Goal: Information Seeking & Learning: Learn about a topic

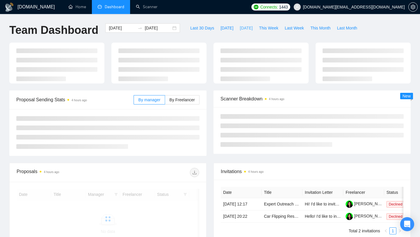
click at [244, 28] on span "[DATE]" at bounding box center [246, 28] width 13 height 6
type input "[DATE]"
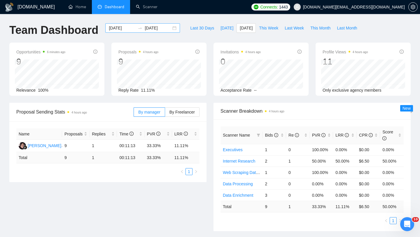
click at [169, 29] on div "[DATE] [DATE]" at bounding box center [142, 27] width 75 height 9
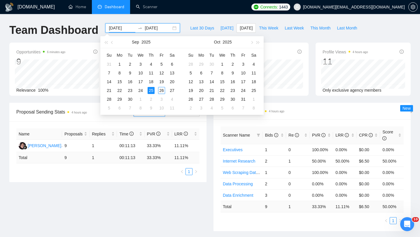
click at [182, 13] on ul "Home Dashboard Scanner" at bounding box center [155, 7] width 188 height 14
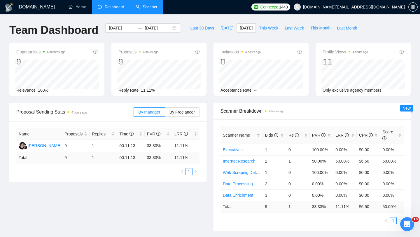
click at [147, 8] on link "Scanner" at bounding box center [147, 6] width 22 height 5
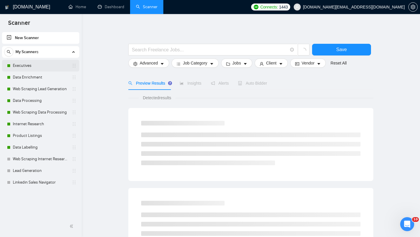
click at [53, 67] on link "Executives" at bounding box center [40, 66] width 55 height 12
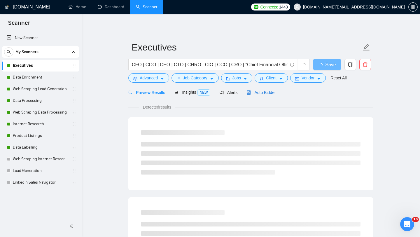
click at [253, 93] on span "Auto Bidder" at bounding box center [261, 92] width 29 height 5
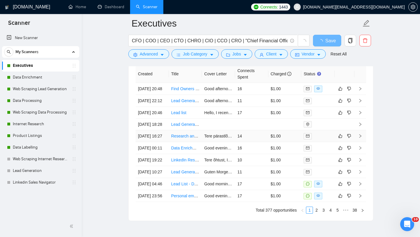
scroll to position [1423, 0]
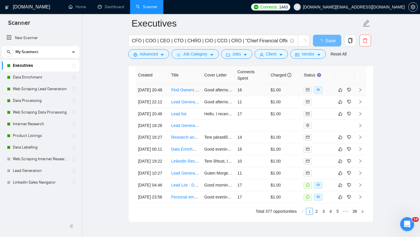
click at [175, 96] on td "Find Owners & Verified Emails for Select Small Businesses" at bounding box center [185, 90] width 33 height 12
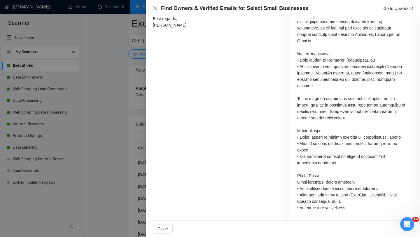
scroll to position [285, 0]
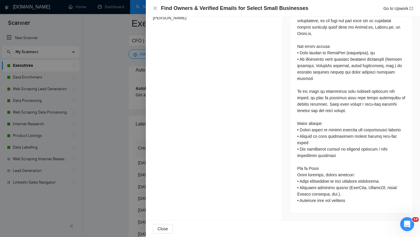
click at [123, 143] on div at bounding box center [210, 118] width 420 height 237
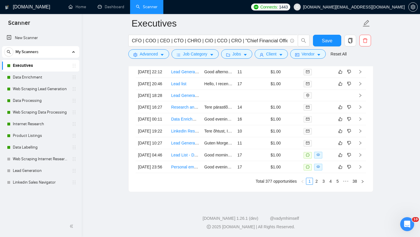
scroll to position [1566, 0]
click at [55, 81] on link "Data Enrichment" at bounding box center [40, 78] width 55 height 12
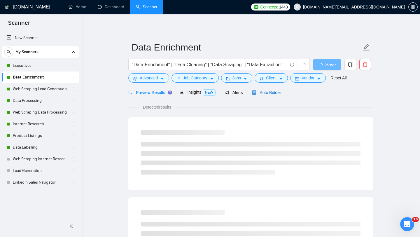
click at [265, 95] on div "Auto Bidder" at bounding box center [266, 92] width 29 height 6
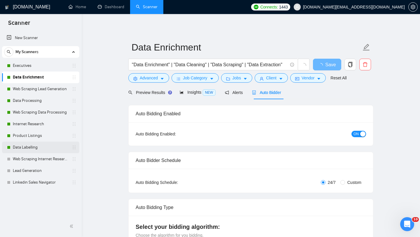
click at [49, 146] on link "Data Labelling" at bounding box center [40, 148] width 55 height 12
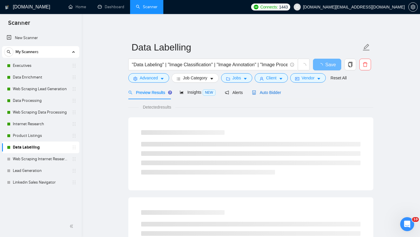
click at [264, 92] on span "Auto Bidder" at bounding box center [266, 92] width 29 height 5
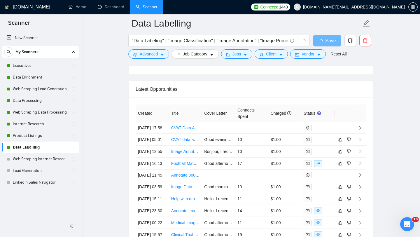
scroll to position [1360, 0]
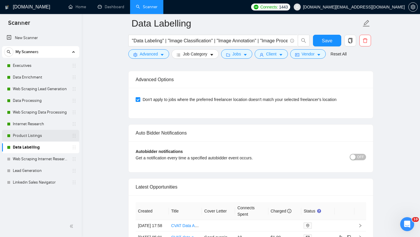
click at [46, 138] on link "Product Listings" at bounding box center [40, 136] width 55 height 12
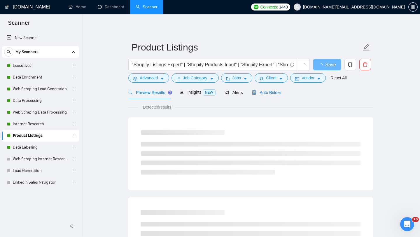
click at [266, 90] on span "Auto Bidder" at bounding box center [266, 92] width 29 height 5
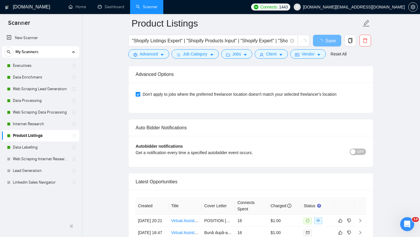
scroll to position [1349, 0]
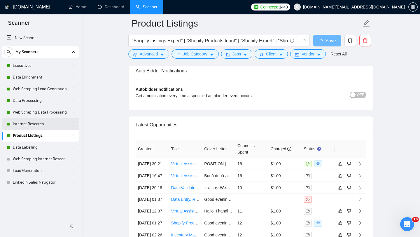
click at [37, 129] on link "Internet Research" at bounding box center [40, 124] width 55 height 12
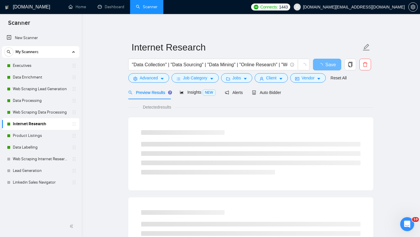
click at [271, 84] on form "Internet Research "Data Collection" | "Data Sourcing" | "Data Mining" | "Online…" at bounding box center [250, 62] width 245 height 48
click at [268, 94] on span "Auto Bidder" at bounding box center [266, 92] width 29 height 5
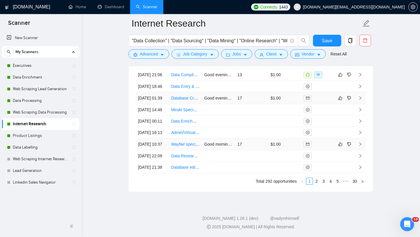
scroll to position [1500, 0]
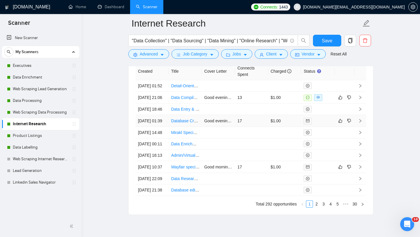
click at [183, 127] on td "Database Creation for PK-3 Elementary Schools and Organizations" at bounding box center [185, 121] width 33 height 12
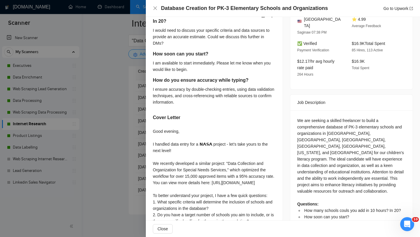
scroll to position [157, 0]
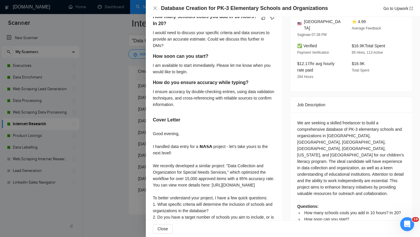
click at [187, 17] on h5 "How many schools couls you add in 10 hours? In 20?" at bounding box center [205, 20] width 104 height 14
click at [150, 57] on div "How many schools couls you add in 10 hours? In 20? I would need to discuss your…" at bounding box center [214, 137] width 137 height 262
click at [118, 77] on div at bounding box center [210, 118] width 420 height 237
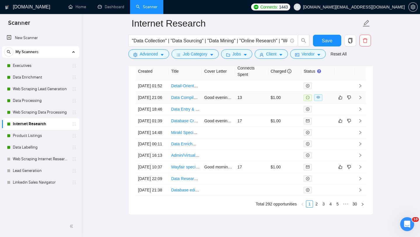
click at [174, 104] on td "Data Compilation for UK Hair Salons and Clinics" at bounding box center [185, 98] width 33 height 12
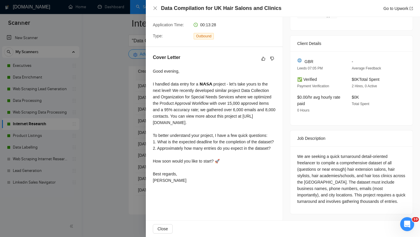
click at [113, 136] on div at bounding box center [210, 118] width 420 height 237
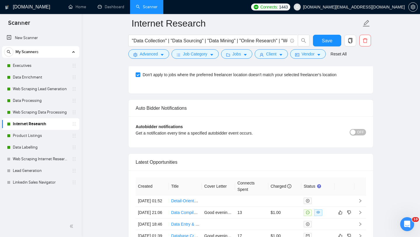
scroll to position [1482, 0]
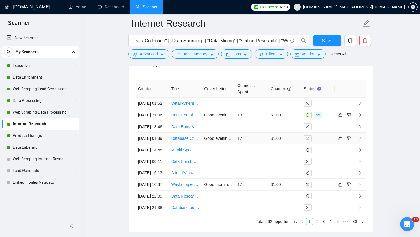
click at [172, 144] on td "Database Creation for PK-3 Elementary Schools and Organizations" at bounding box center [185, 139] width 33 height 12
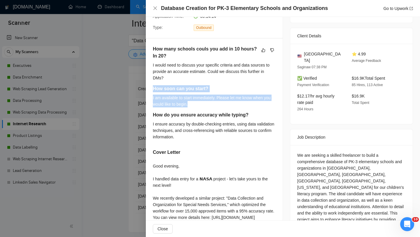
drag, startPoint x: 154, startPoint y: 88, endPoint x: 203, endPoint y: 106, distance: 52.2
click at [203, 107] on div "How soon can you start? I am available to start immediately. Please let me know…" at bounding box center [214, 98] width 123 height 26
click at [140, 119] on div at bounding box center [210, 118] width 420 height 237
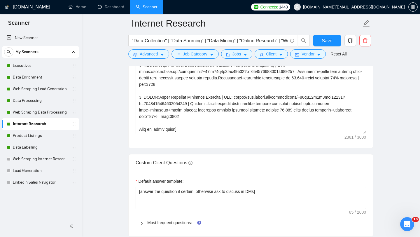
scroll to position [761, 0]
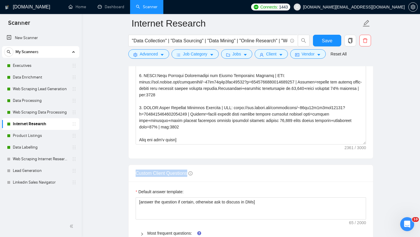
drag, startPoint x: 134, startPoint y: 172, endPoint x: 189, endPoint y: 172, distance: 55.2
click at [189, 172] on div "Custom Client Questions" at bounding box center [251, 173] width 245 height 17
copy span "Custom Client Questions"
click at [48, 114] on link "Web Scraping Data Processing" at bounding box center [40, 113] width 55 height 12
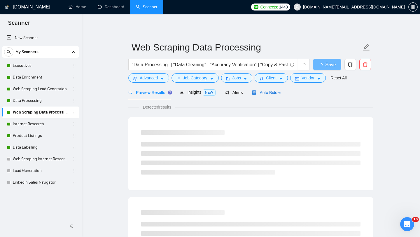
click at [276, 91] on span "Auto Bidder" at bounding box center [266, 92] width 29 height 5
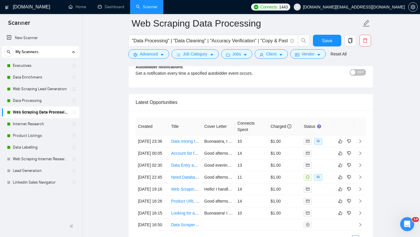
scroll to position [1433, 0]
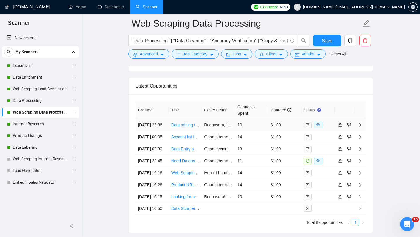
click at [186, 131] on td "Data mining to find car dealerships in a specific city." at bounding box center [185, 125] width 33 height 12
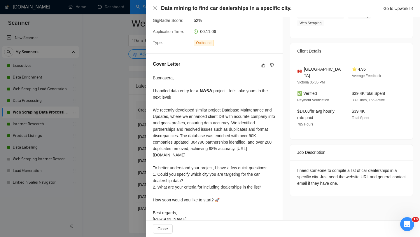
scroll to position [116, 0]
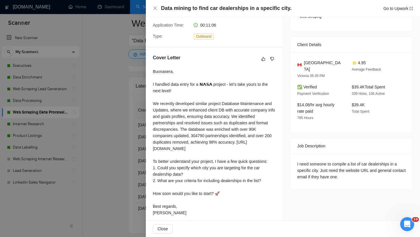
click at [126, 163] on div at bounding box center [210, 118] width 420 height 237
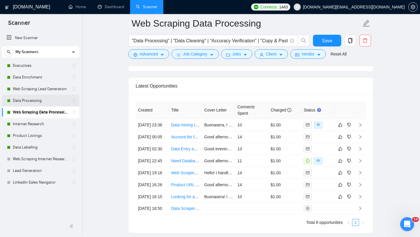
click at [43, 103] on link "Data Processing" at bounding box center [40, 101] width 55 height 12
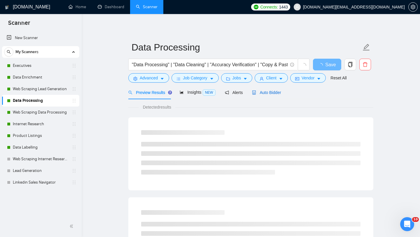
click at [276, 94] on span "Auto Bidder" at bounding box center [266, 92] width 29 height 5
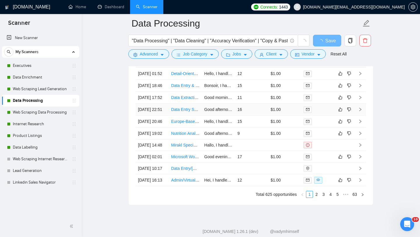
scroll to position [1427, 0]
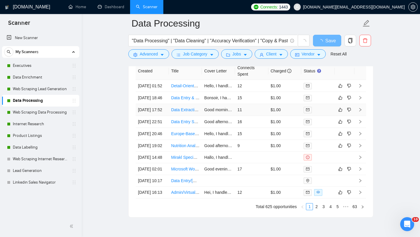
click at [181, 116] on td "Data Extraction from Call Lists to Google Sheet" at bounding box center [185, 110] width 33 height 12
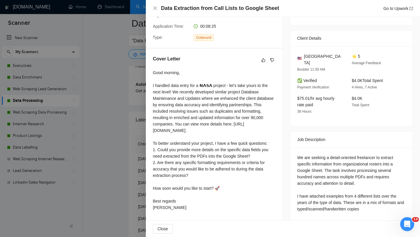
scroll to position [121, 0]
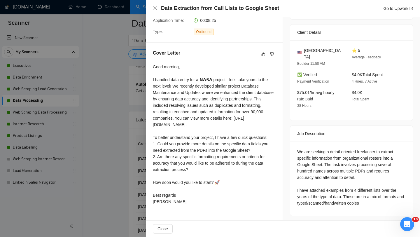
click at [75, 140] on div at bounding box center [210, 118] width 420 height 237
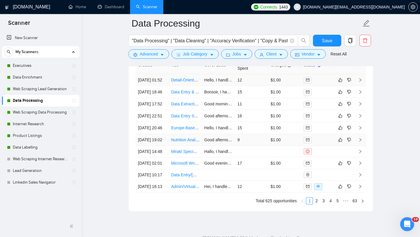
scroll to position [1503, 0]
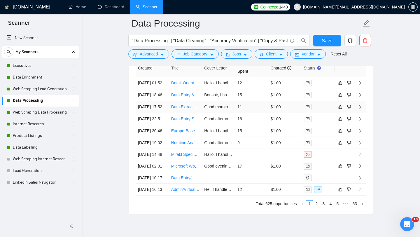
click at [176, 113] on td "Data Extraction from Call Lists to Google Sheet" at bounding box center [185, 107] width 33 height 12
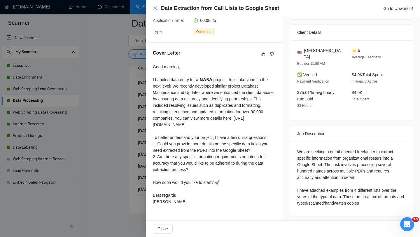
click at [75, 179] on div at bounding box center [210, 118] width 420 height 237
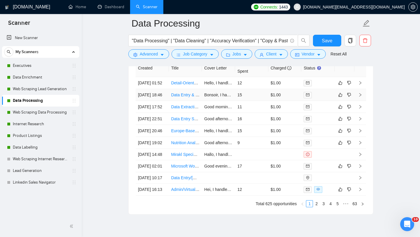
click at [182, 101] on td "Data Entry & Pricing Assistant (Car Rental Industry)" at bounding box center [185, 95] width 33 height 12
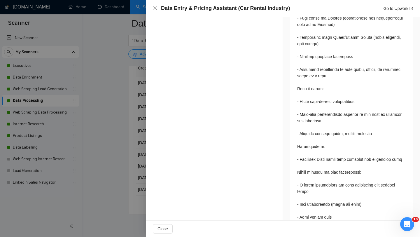
scroll to position [386, 0]
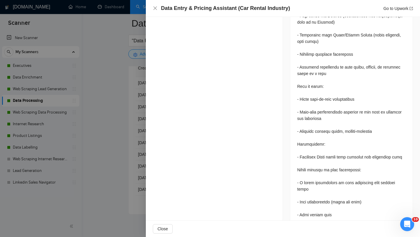
click at [136, 132] on div at bounding box center [210, 118] width 420 height 237
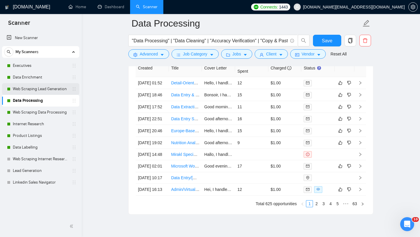
click at [59, 87] on link "Web Scraping Lead Generation" at bounding box center [40, 89] width 55 height 12
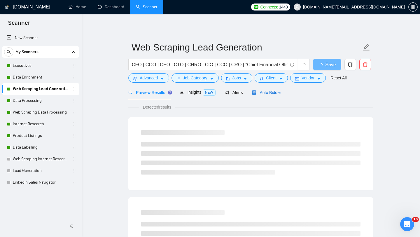
click at [268, 95] on div "Auto Bidder" at bounding box center [266, 92] width 29 height 6
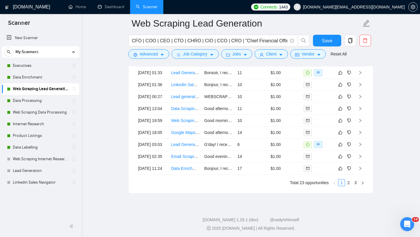
scroll to position [1494, 0]
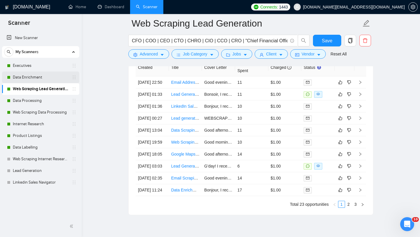
click at [53, 79] on link "Data Enrichment" at bounding box center [40, 78] width 55 height 12
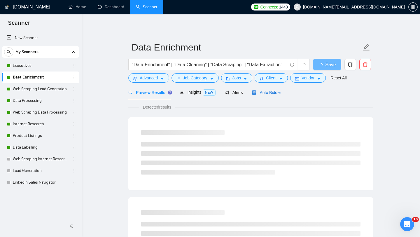
click at [278, 93] on span "Auto Bidder" at bounding box center [266, 92] width 29 height 5
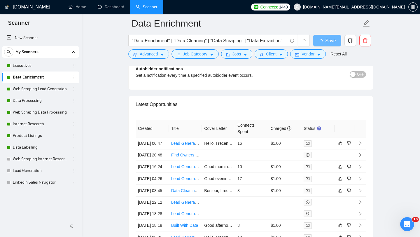
scroll to position [1400, 0]
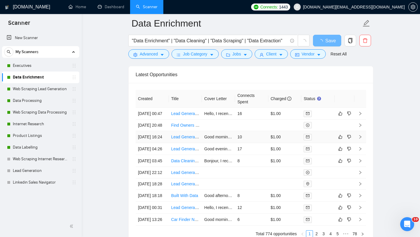
click at [189, 143] on td "Lead Generation for Commercial Real Estate Owners in Major [GEOGRAPHIC_DATA] Ci…" at bounding box center [185, 137] width 33 height 12
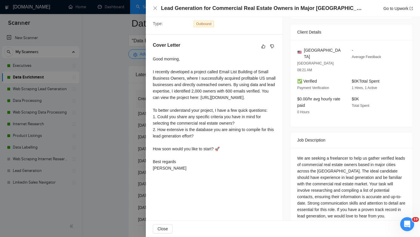
scroll to position [130, 0]
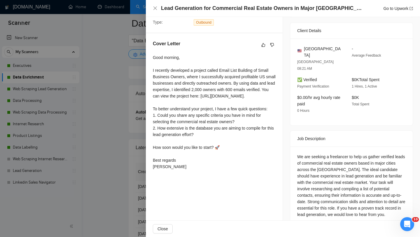
click at [133, 172] on div at bounding box center [210, 118] width 420 height 237
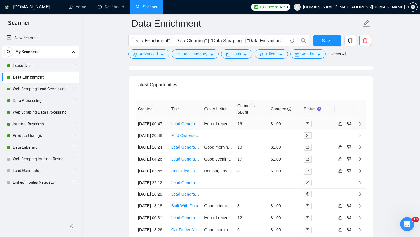
scroll to position [1464, 0]
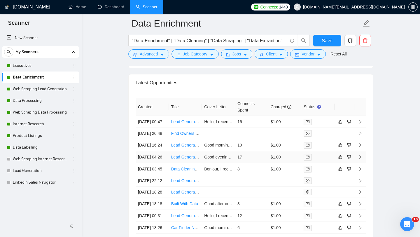
click at [182, 163] on td "Lead Generation and Data Cleaning Specialist" at bounding box center [185, 157] width 33 height 12
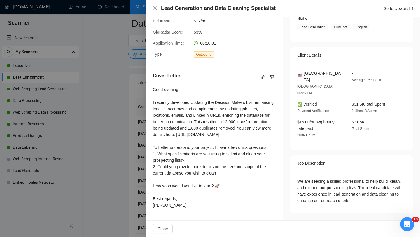
scroll to position [108, 0]
click at [127, 186] on div at bounding box center [210, 118] width 420 height 237
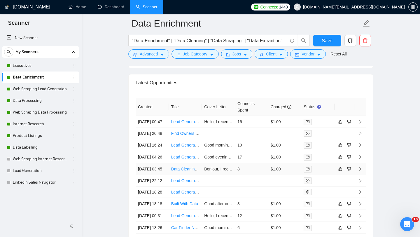
click at [179, 175] on td "Data Cleaning and Enrichment Specialist Needed" at bounding box center [185, 169] width 33 height 12
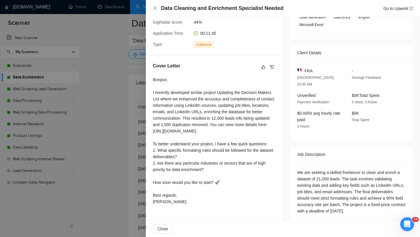
click at [137, 116] on div at bounding box center [210, 118] width 420 height 237
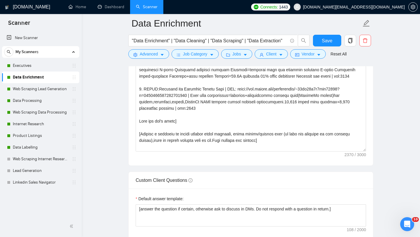
scroll to position [366, 0]
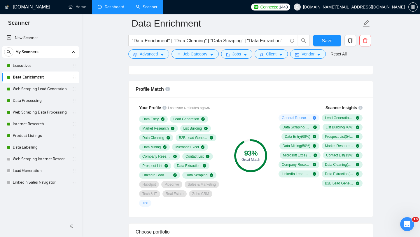
click at [109, 9] on link "Dashboard" at bounding box center [111, 6] width 27 height 5
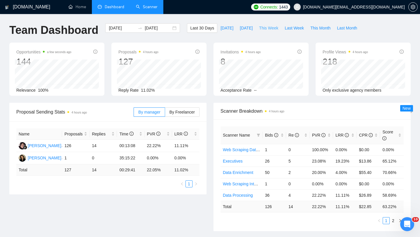
click at [277, 27] on span "This Week" at bounding box center [268, 28] width 19 height 6
type input "[DATE]"
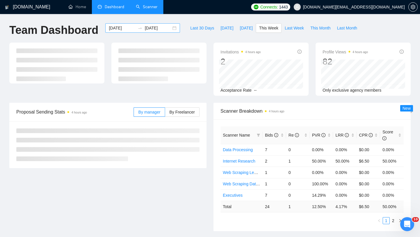
click at [171, 28] on div "[DATE] [DATE]" at bounding box center [142, 27] width 75 height 9
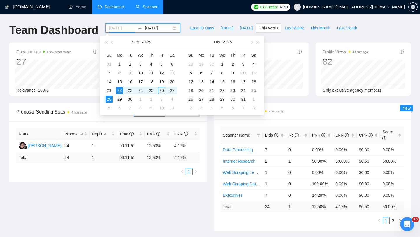
type input "[DATE]"
click at [120, 90] on div "22" at bounding box center [119, 90] width 7 height 7
type input "[DATE]"
click at [149, 91] on div "25" at bounding box center [151, 90] width 7 height 7
